Goal: Information Seeking & Learning: Learn about a topic

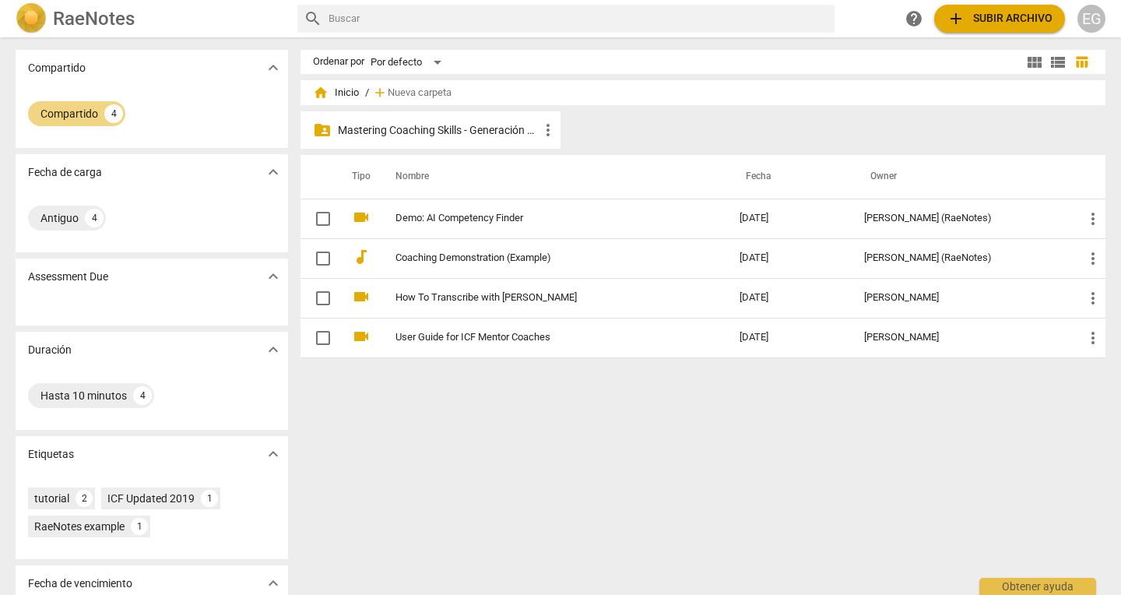
click at [403, 130] on p "Mastering Coaching Skills - Generación 32" at bounding box center [438, 130] width 201 height 16
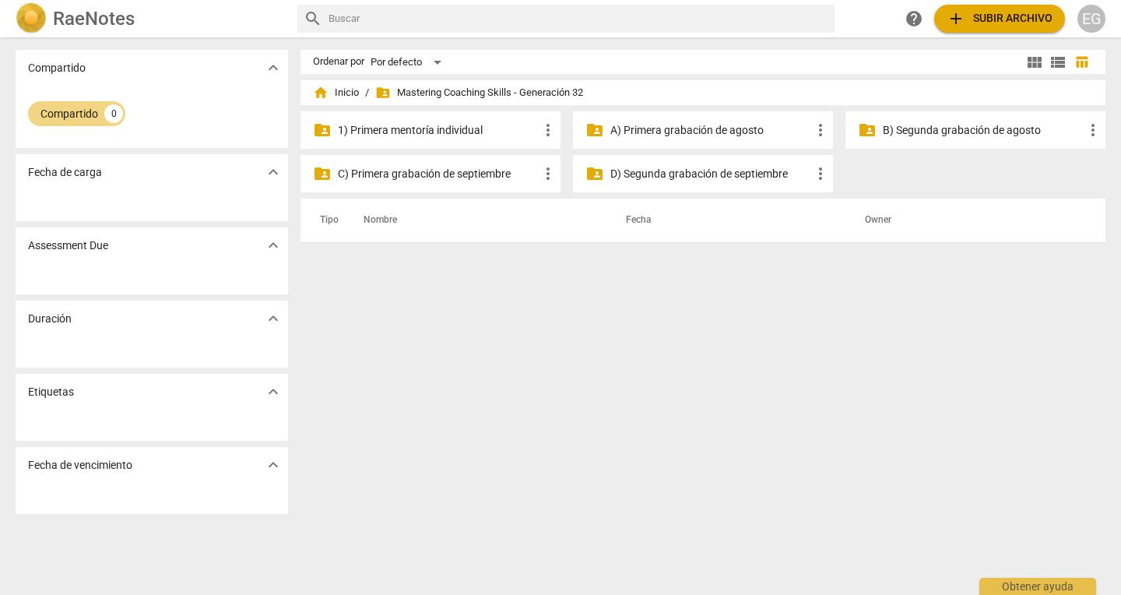
click at [717, 132] on p "A) Primera grabación de agosto" at bounding box center [711, 130] width 201 height 16
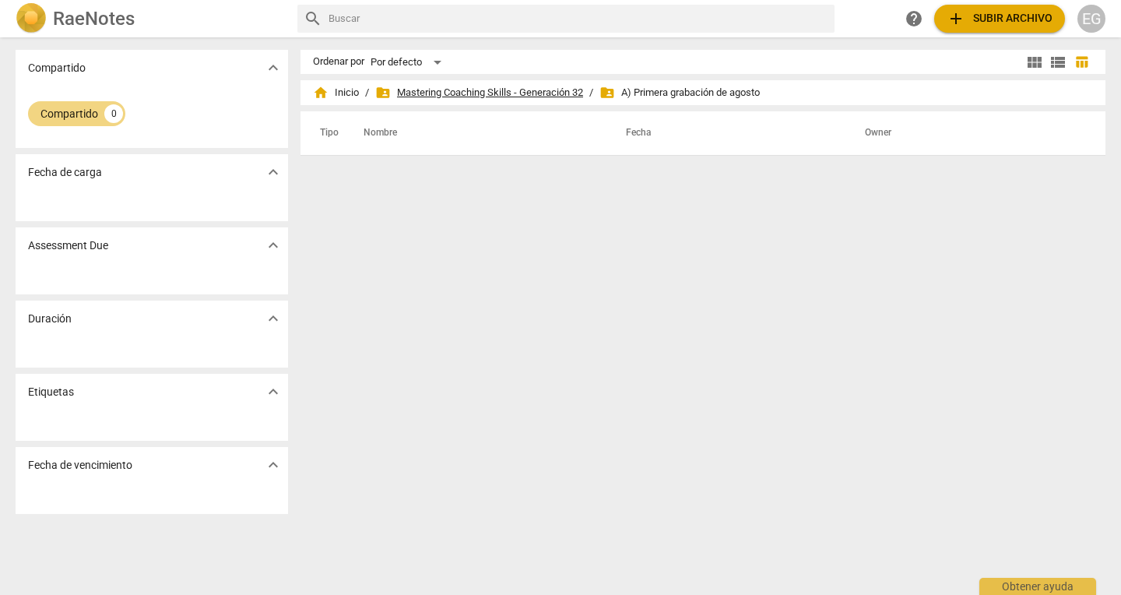
click at [475, 90] on span "folder_shared Mastering Coaching Skills - Generación 32" at bounding box center [479, 93] width 208 height 16
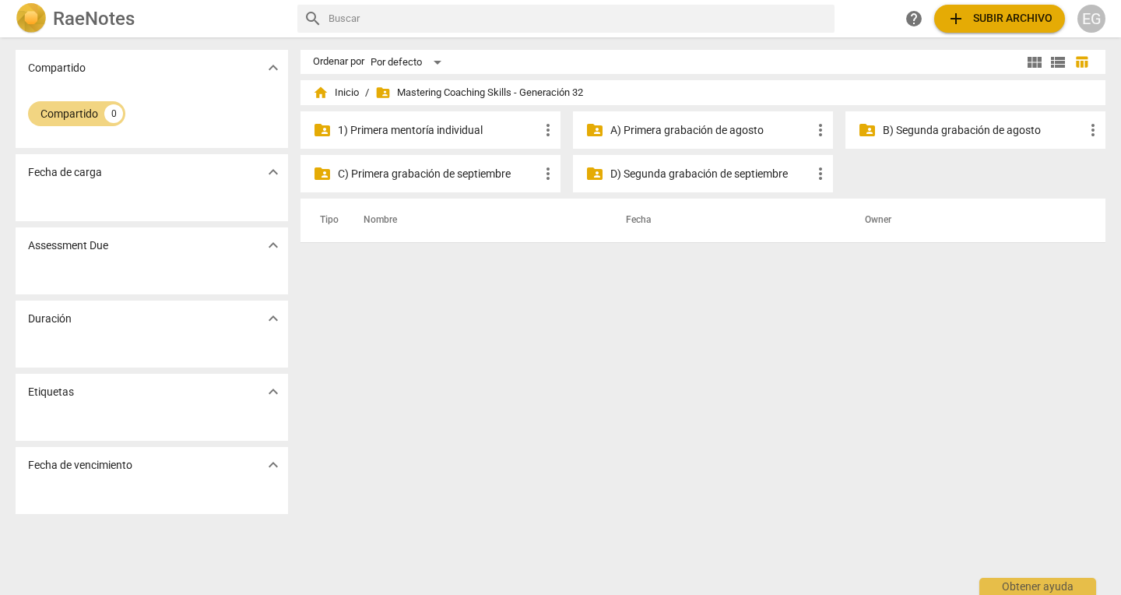
click at [692, 126] on p "A) Primera grabación de agosto" at bounding box center [711, 130] width 201 height 16
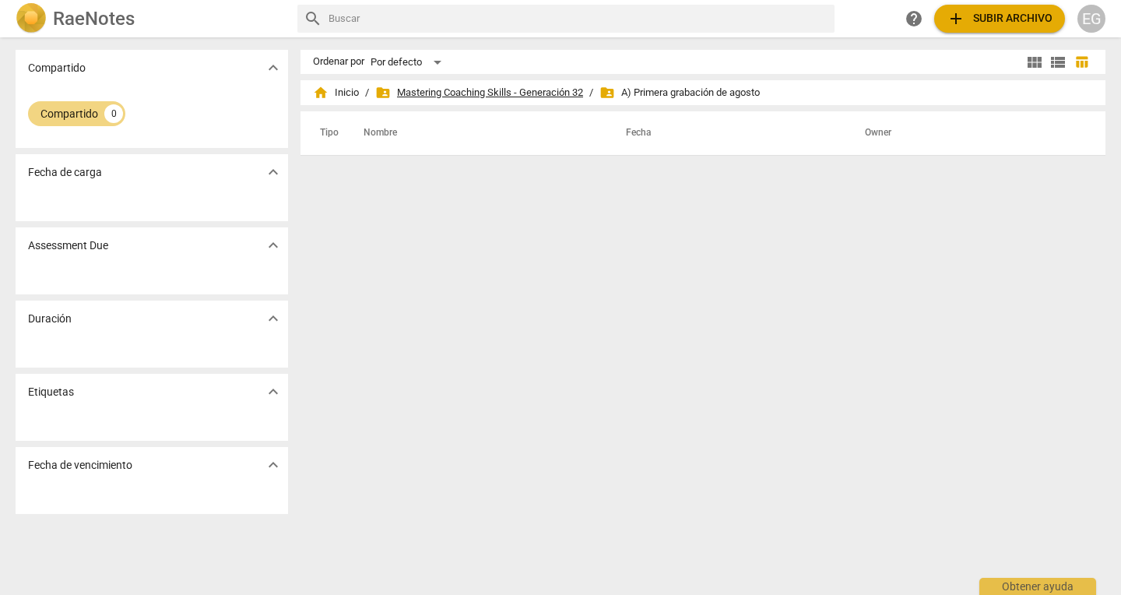
click at [524, 93] on span "folder_shared Mastering Coaching Skills - Generación 32" at bounding box center [479, 93] width 208 height 16
